Goal: Information Seeking & Learning: Learn about a topic

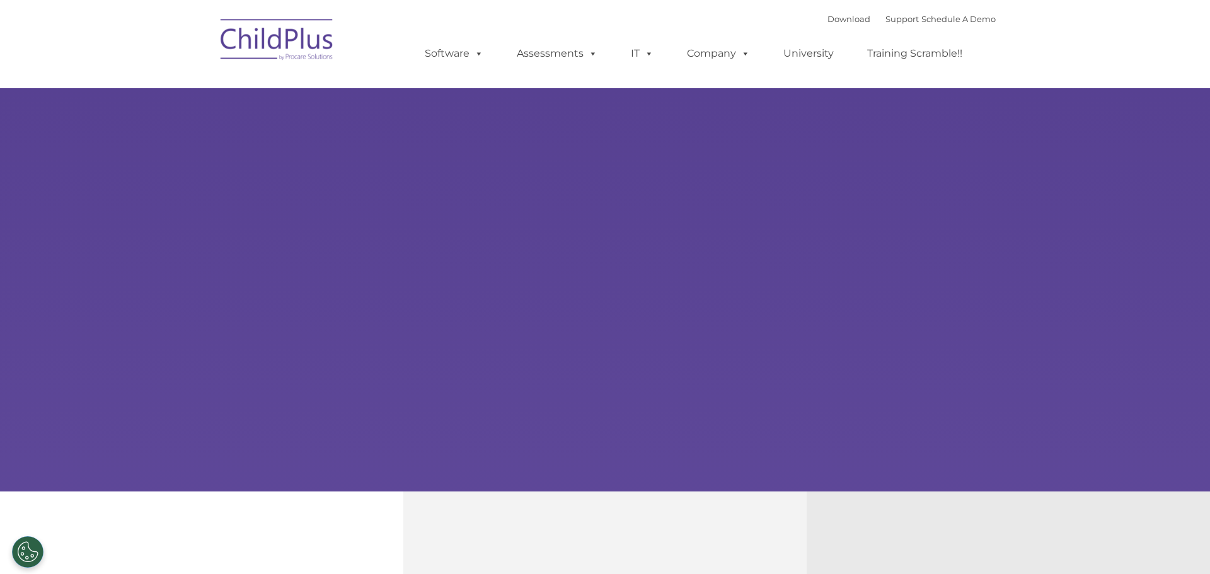
select select "MEDIUM"
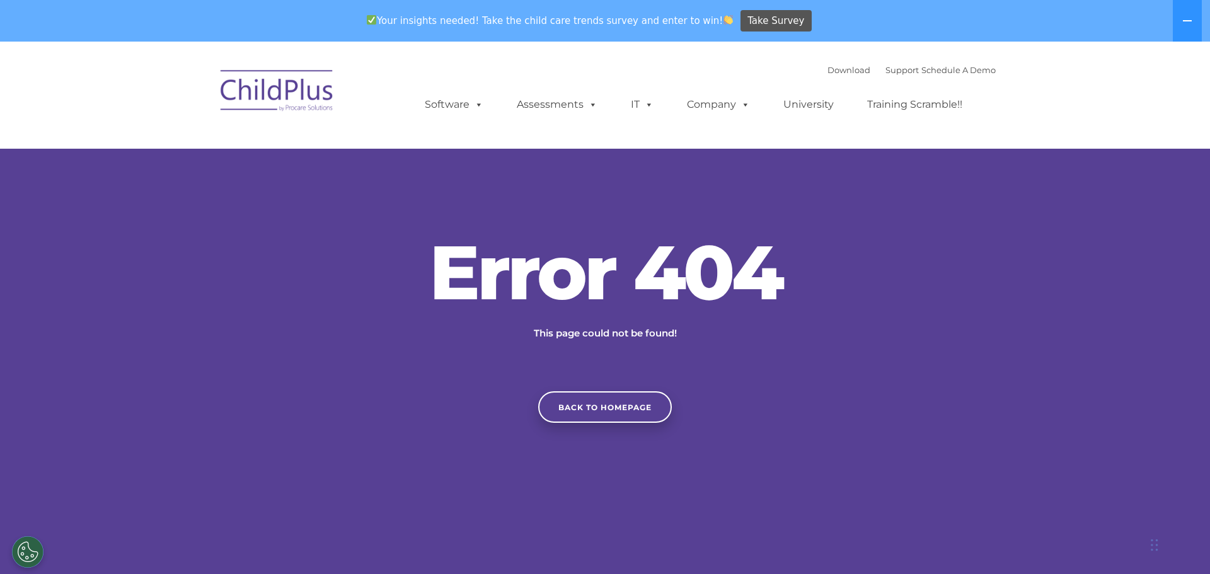
click at [301, 75] on img at bounding box center [277, 92] width 126 height 63
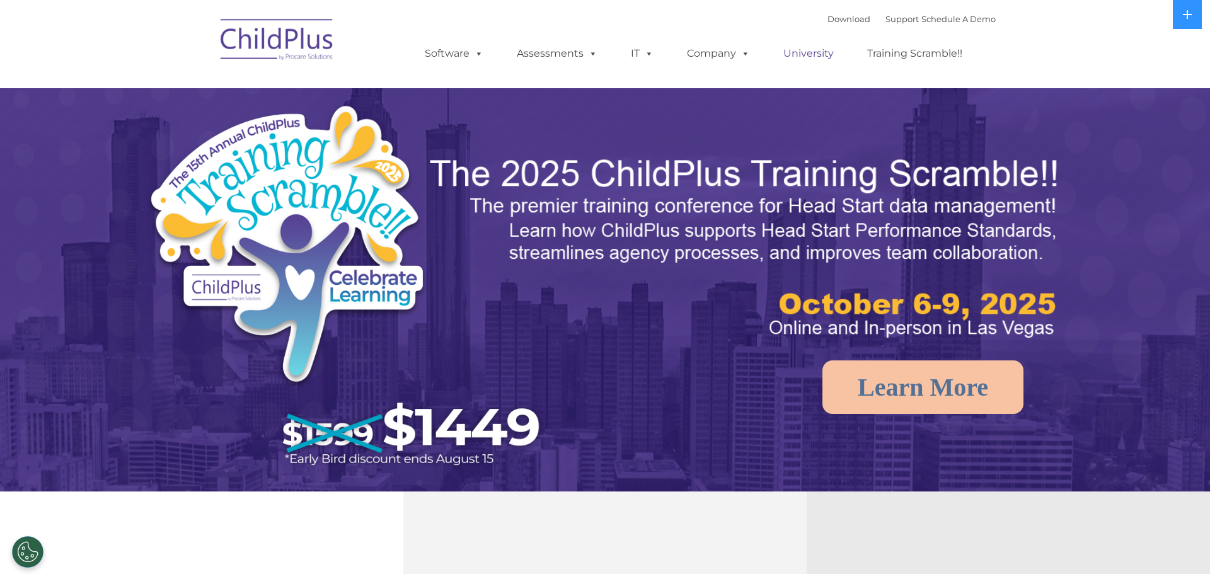
select select "MEDIUM"
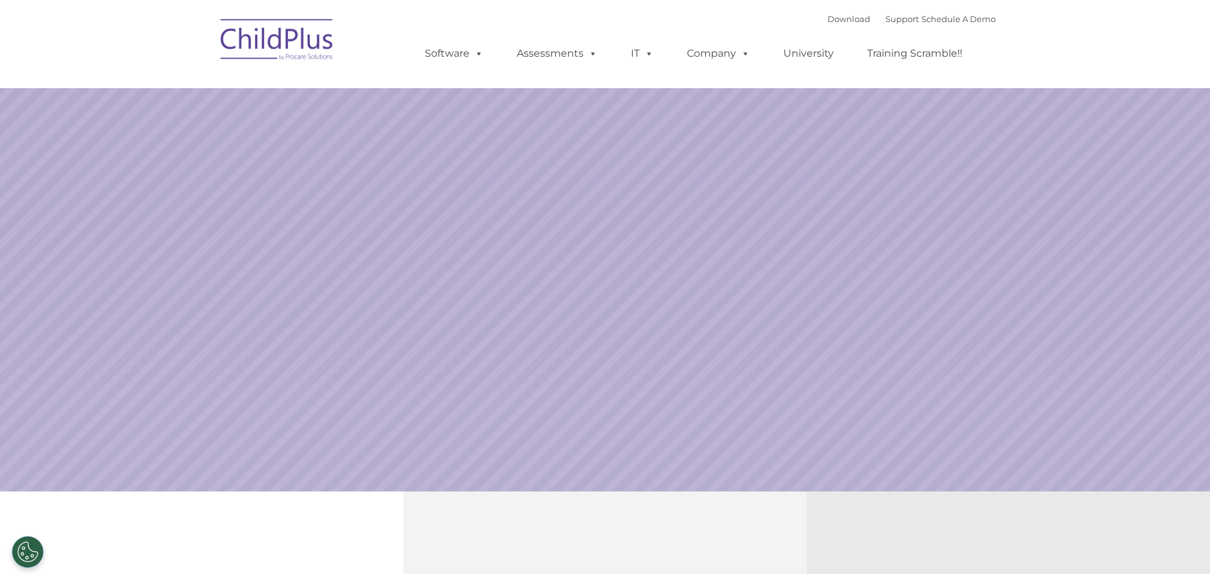
select select "MEDIUM"
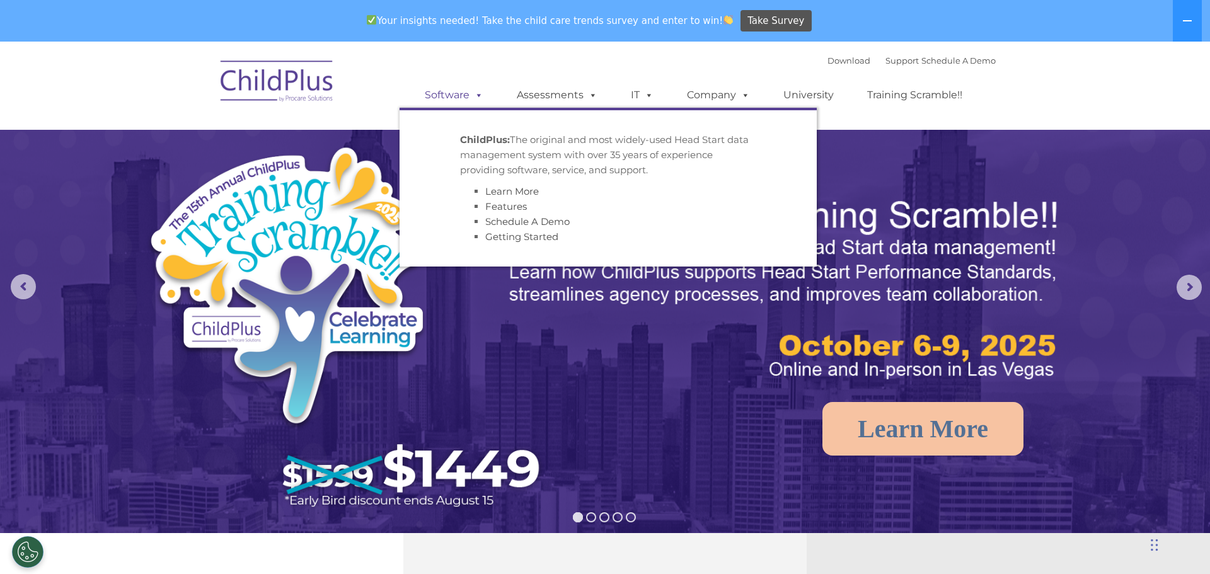
click at [435, 88] on link "Software" at bounding box center [454, 95] width 84 height 25
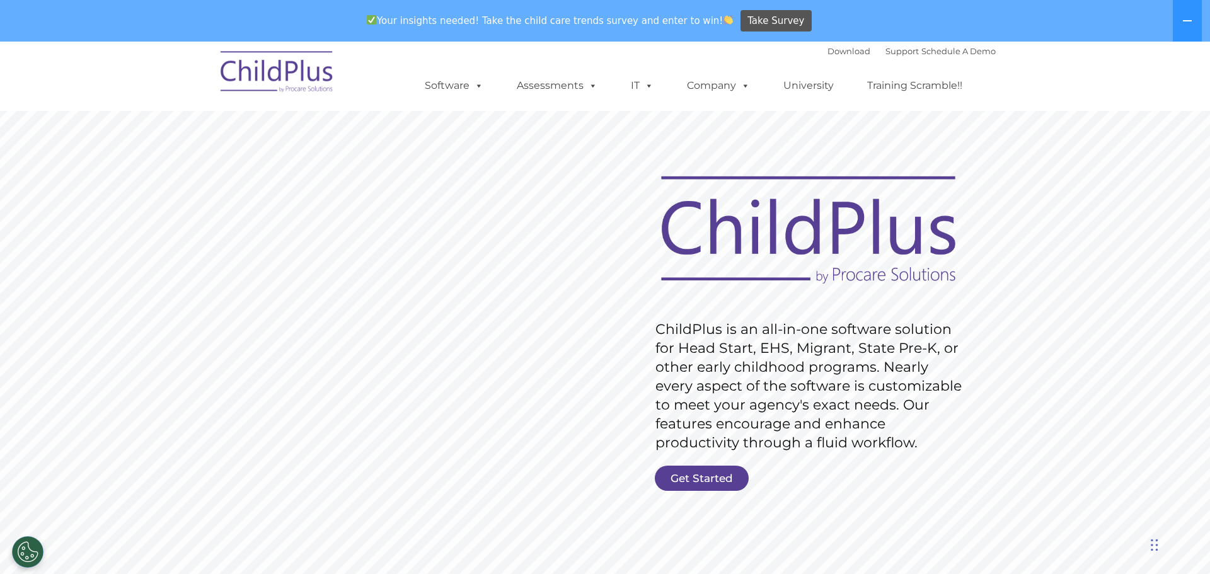
click at [571, 58] on div "Download Support | Schedule A Demo  MENU MENU Software ChildPlus: The original…" at bounding box center [698, 76] width 596 height 69
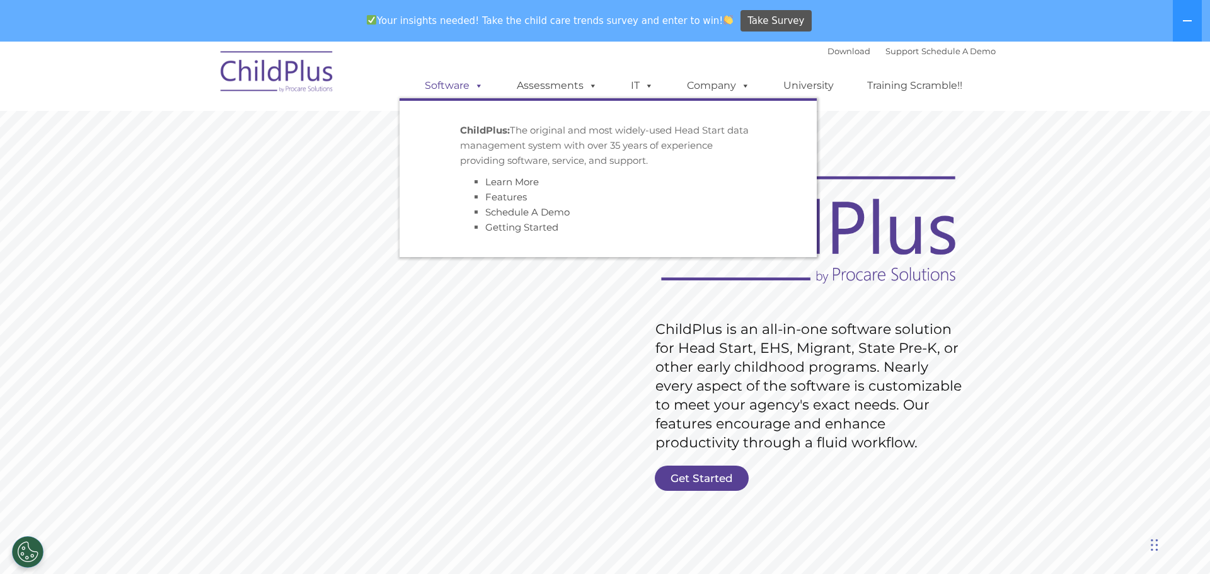
click at [445, 84] on link "Software" at bounding box center [454, 85] width 84 height 25
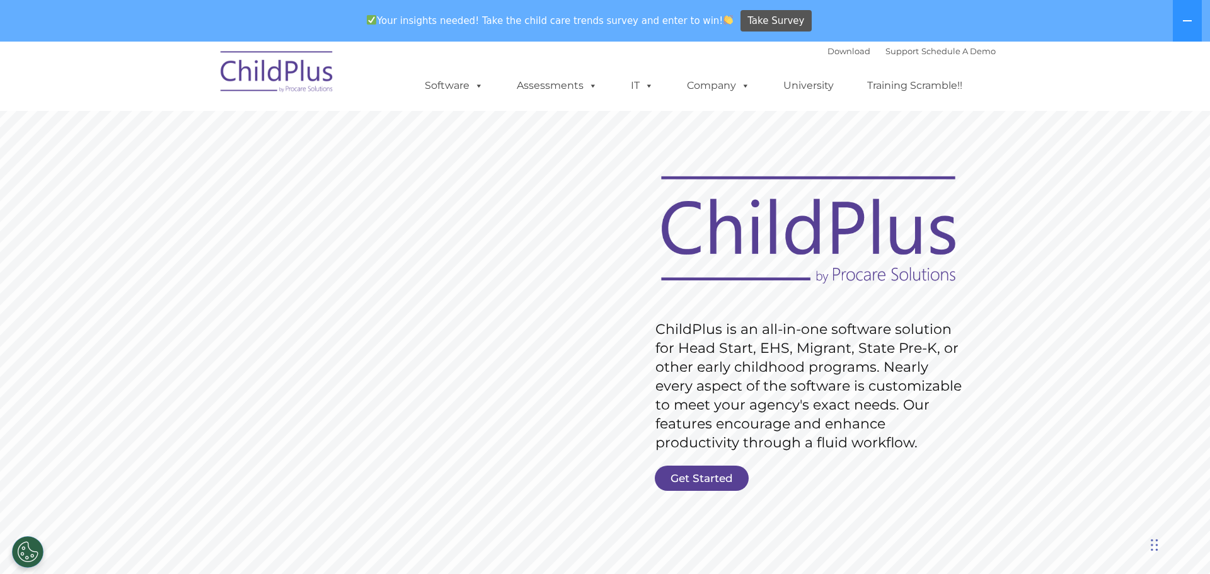
click at [695, 44] on div "Download Support | Schedule A Demo  MENU MENU Software ChildPlus: The original…" at bounding box center [698, 76] width 596 height 69
click at [704, 98] on link "Company" at bounding box center [719, 85] width 88 height 25
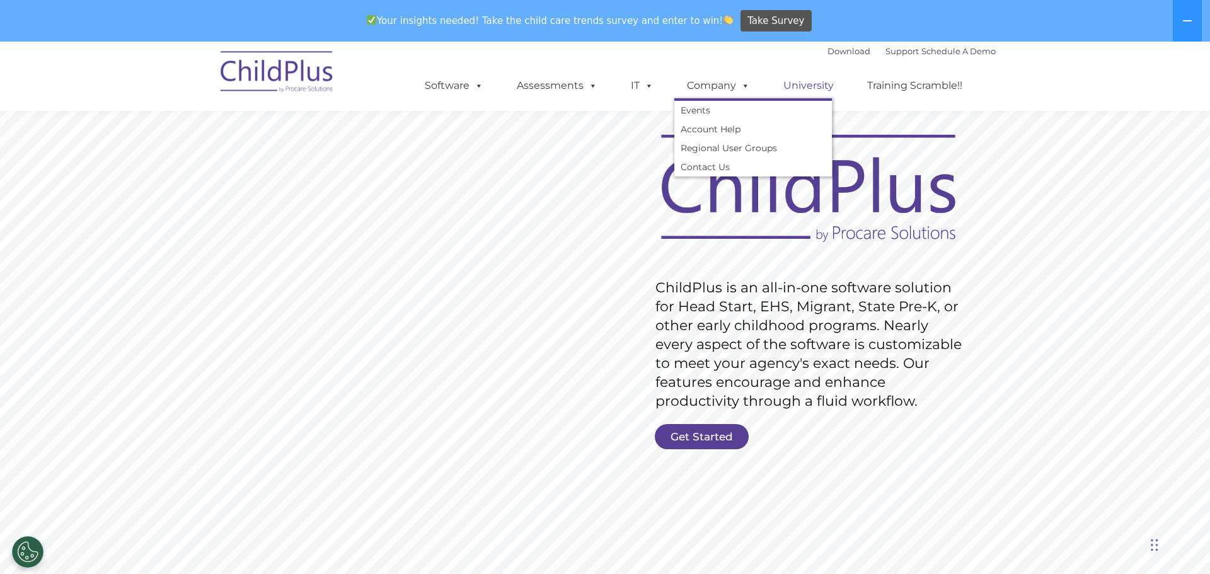
click at [804, 95] on link "University" at bounding box center [809, 85] width 76 height 25
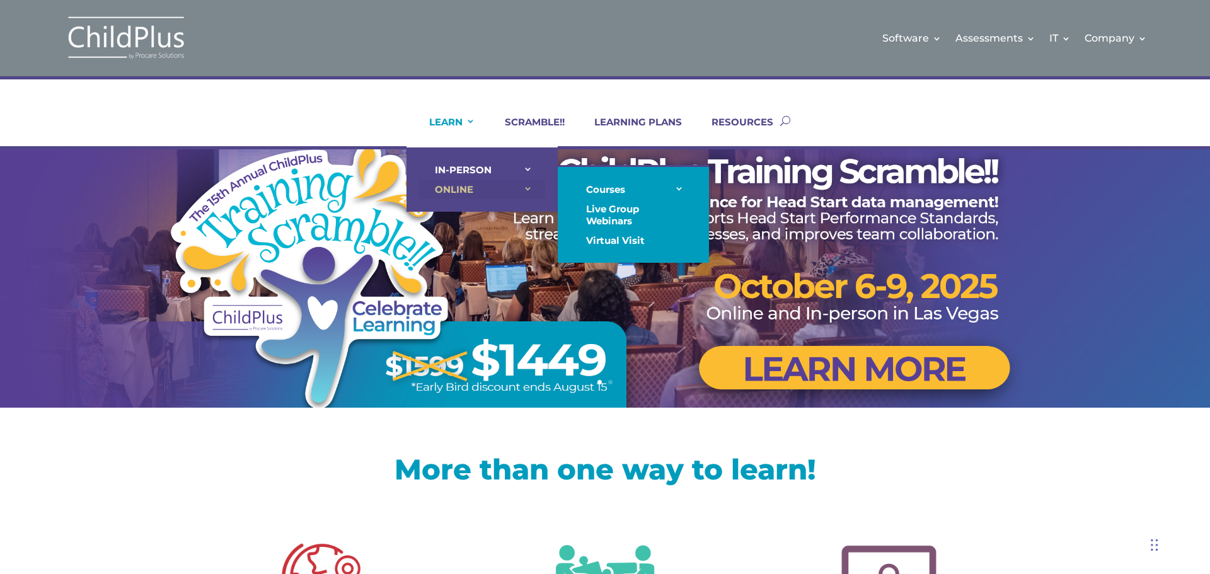
click at [451, 191] on link "ONLINE" at bounding box center [482, 190] width 126 height 20
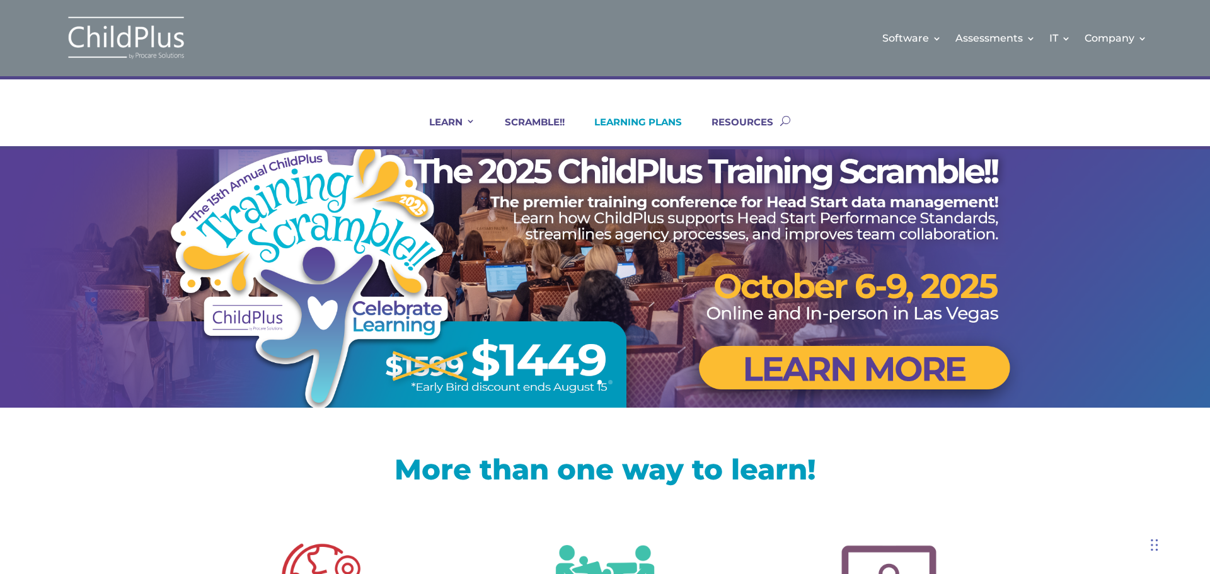
click at [650, 119] on link "LEARNING PLANS" at bounding box center [630, 131] width 103 height 30
